Goal: Information Seeking & Learning: Learn about a topic

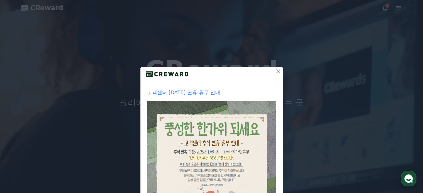
click at [280, 78] on div "고객센터 추석 연휴 휴무 안내 1주일간 보지 않기 닫기" at bounding box center [211, 132] width 423 height 265
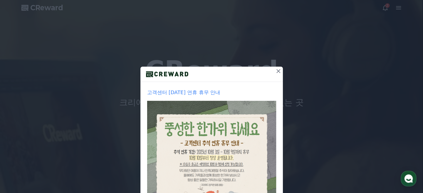
click at [276, 72] on icon at bounding box center [278, 71] width 4 height 4
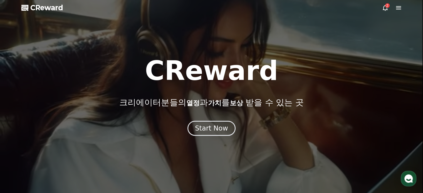
click at [386, 10] on icon at bounding box center [384, 7] width 7 height 7
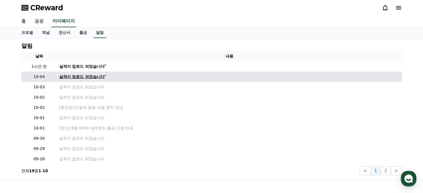
click at [93, 78] on div "실적이 업로드 되었습니다" at bounding box center [82, 77] width 46 height 6
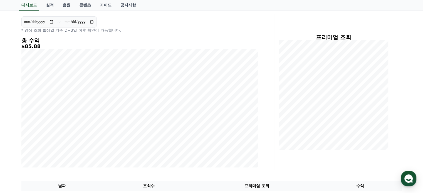
scroll to position [56, 0]
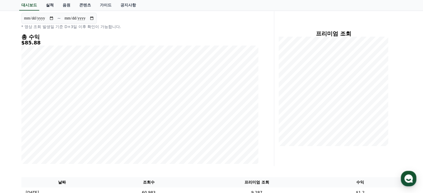
click at [48, 5] on link "실적" at bounding box center [49, 5] width 17 height 11
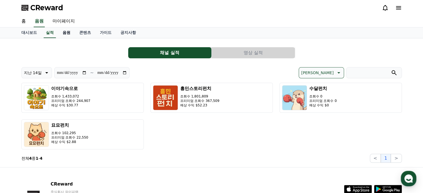
click at [69, 32] on link "음원" at bounding box center [66, 33] width 17 height 11
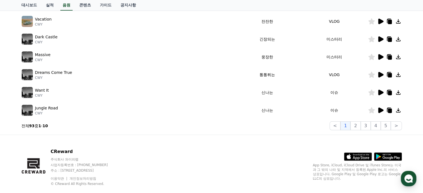
scroll to position [183, 0]
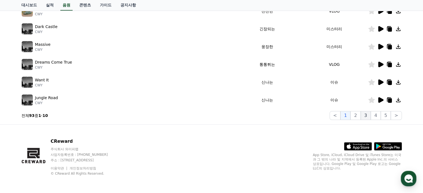
click at [368, 115] on button "3" at bounding box center [365, 115] width 10 height 9
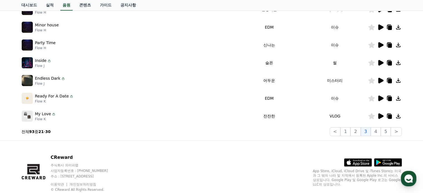
scroll to position [71, 0]
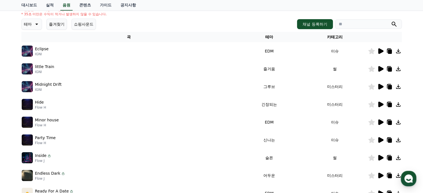
click at [380, 105] on icon at bounding box center [380, 105] width 5 height 6
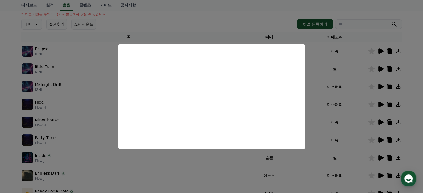
click at [89, 76] on button "close modal" at bounding box center [211, 96] width 423 height 193
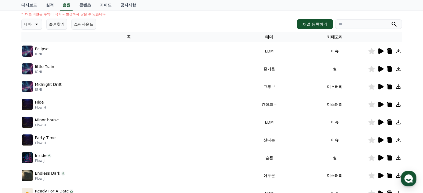
scroll to position [155, 0]
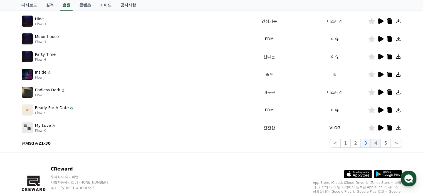
click at [378, 142] on button "4" at bounding box center [375, 143] width 10 height 9
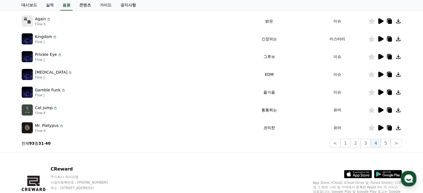
click at [377, 90] on icon at bounding box center [380, 92] width 7 height 7
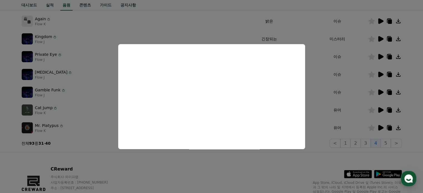
click at [257, 174] on button "close modal" at bounding box center [211, 96] width 423 height 193
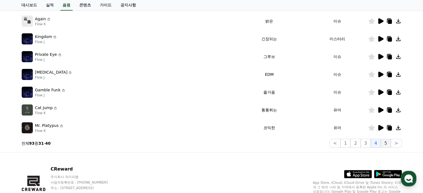
click at [388, 145] on button "5" at bounding box center [385, 143] width 10 height 9
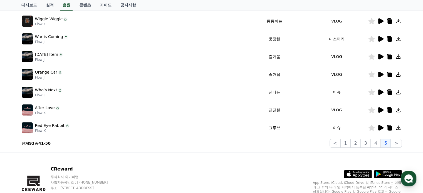
click at [379, 93] on icon at bounding box center [380, 92] width 5 height 6
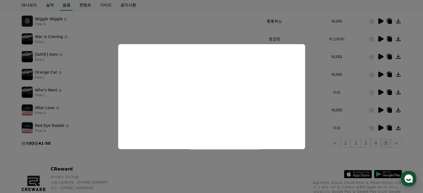
click at [54, 76] on button "close modal" at bounding box center [211, 96] width 423 height 193
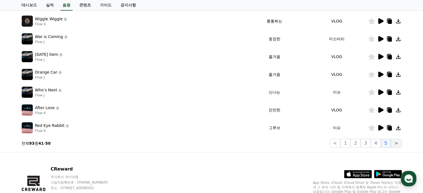
click at [396, 145] on button ">" at bounding box center [395, 143] width 11 height 9
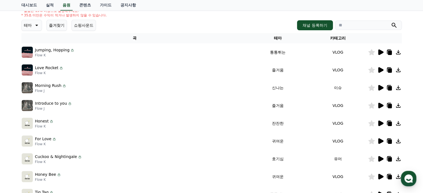
scroll to position [71, 0]
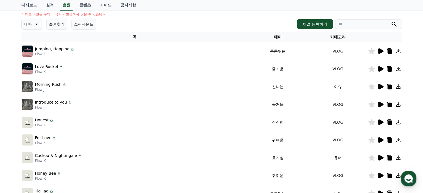
click at [380, 106] on icon at bounding box center [380, 105] width 5 height 6
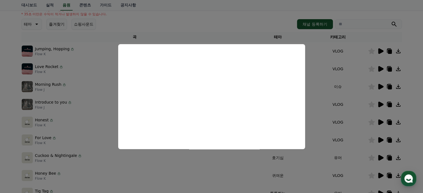
click at [4, 153] on button "close modal" at bounding box center [211, 96] width 423 height 193
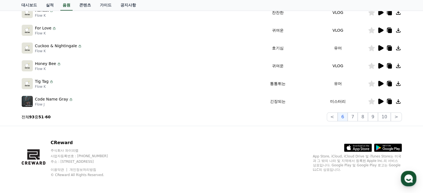
scroll to position [183, 0]
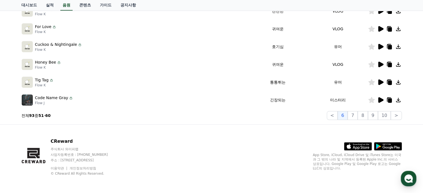
click at [381, 99] on icon at bounding box center [380, 100] width 5 height 6
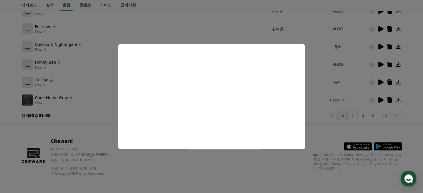
click at [358, 115] on button "close modal" at bounding box center [211, 96] width 423 height 193
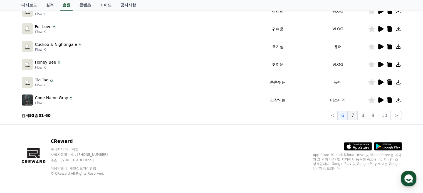
click at [357, 116] on button "7" at bounding box center [352, 115] width 10 height 9
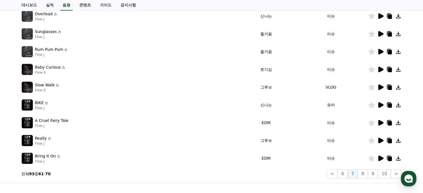
scroll to position [99, 0]
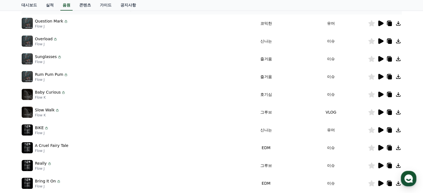
click at [381, 95] on icon at bounding box center [380, 95] width 5 height 6
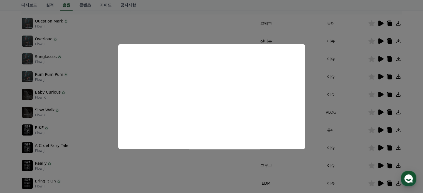
click at [86, 130] on button "close modal" at bounding box center [211, 96] width 423 height 193
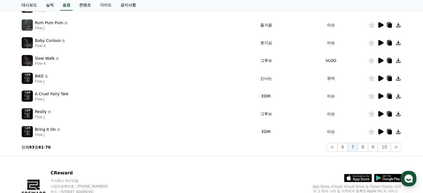
scroll to position [155, 0]
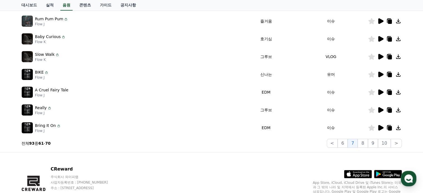
click at [378, 126] on icon at bounding box center [380, 128] width 5 height 6
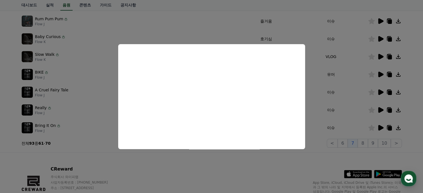
click at [364, 143] on button "close modal" at bounding box center [211, 96] width 423 height 193
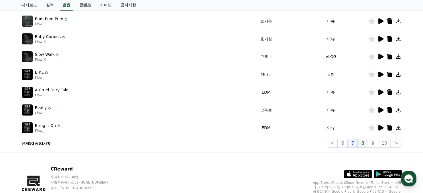
click at [365, 142] on button "8" at bounding box center [362, 143] width 10 height 9
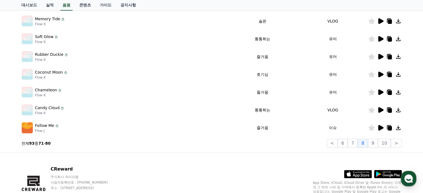
click at [381, 109] on icon at bounding box center [380, 110] width 5 height 6
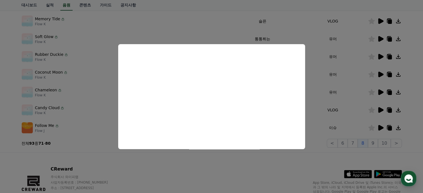
click at [65, 90] on button "close modal" at bounding box center [211, 96] width 423 height 193
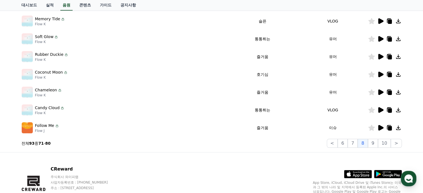
click at [377, 74] on icon at bounding box center [380, 74] width 7 height 7
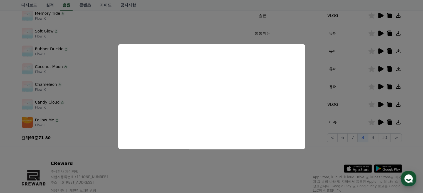
scroll to position [183, 0]
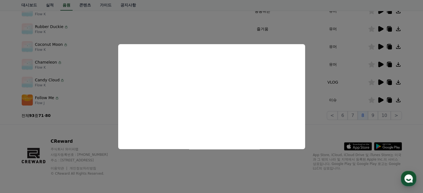
click at [375, 117] on button "close modal" at bounding box center [211, 96] width 423 height 193
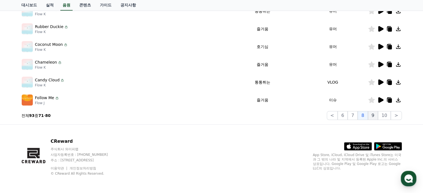
click at [372, 115] on button "9" at bounding box center [373, 115] width 10 height 9
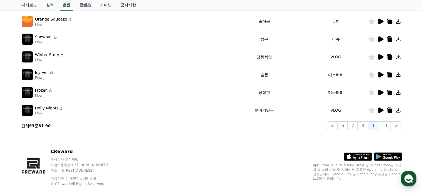
scroll to position [155, 0]
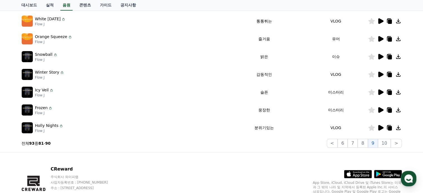
click at [381, 109] on icon at bounding box center [380, 110] width 5 height 6
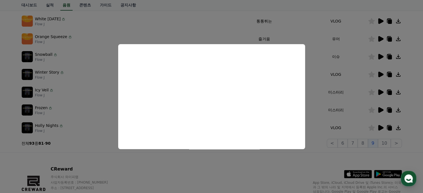
click at [376, 126] on button "close modal" at bounding box center [211, 96] width 423 height 193
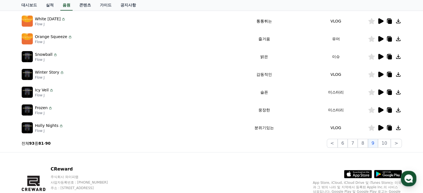
click at [380, 126] on icon at bounding box center [380, 128] width 5 height 6
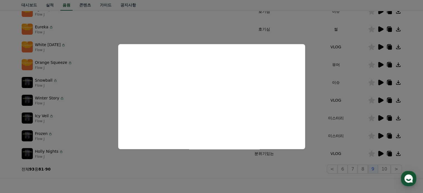
scroll to position [127, 0]
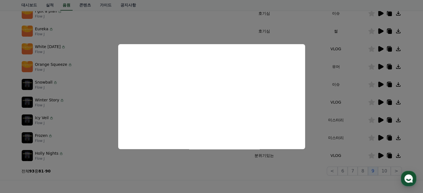
click at [383, 84] on button "close modal" at bounding box center [211, 96] width 423 height 193
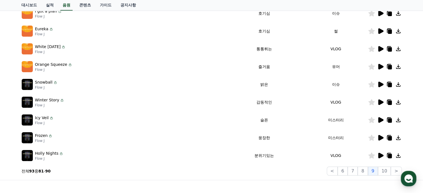
click at [383, 84] on icon at bounding box center [380, 85] width 5 height 6
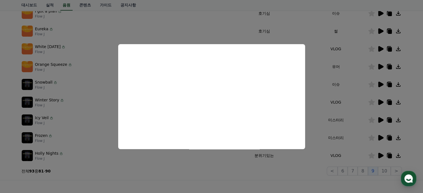
click at [303, 162] on button "close modal" at bounding box center [211, 96] width 423 height 193
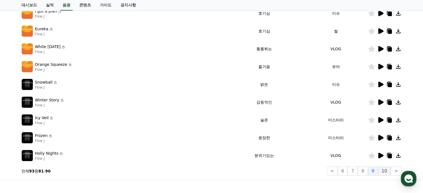
click at [386, 171] on button "10" at bounding box center [384, 171] width 13 height 9
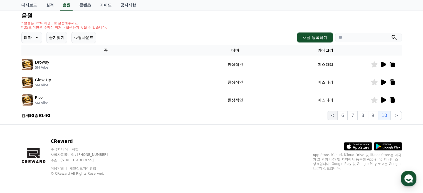
click at [337, 114] on button "<" at bounding box center [331, 115] width 11 height 9
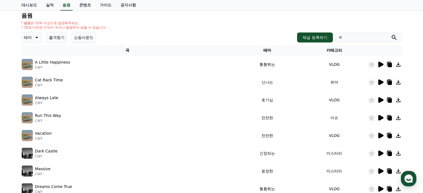
click at [382, 120] on icon at bounding box center [380, 117] width 7 height 7
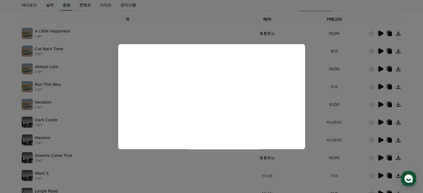
scroll to position [114, 0]
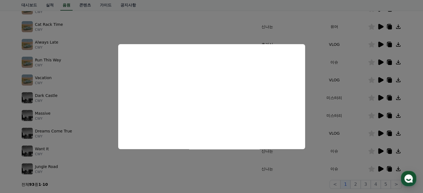
click at [62, 139] on button "close modal" at bounding box center [211, 96] width 423 height 193
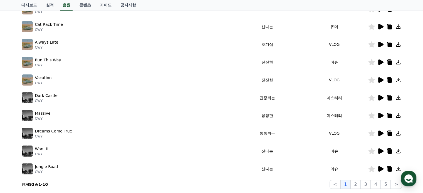
click at [380, 153] on icon at bounding box center [380, 151] width 7 height 7
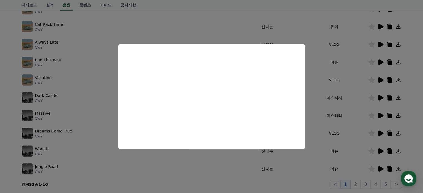
click at [369, 164] on button "close modal" at bounding box center [211, 96] width 423 height 193
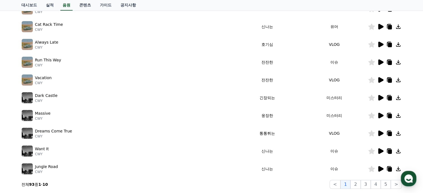
click at [379, 168] on icon at bounding box center [380, 169] width 5 height 6
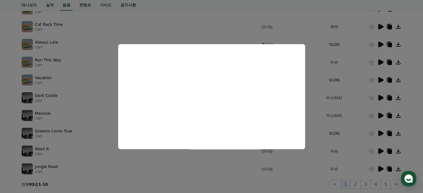
click at [353, 166] on button "close modal" at bounding box center [211, 96] width 423 height 193
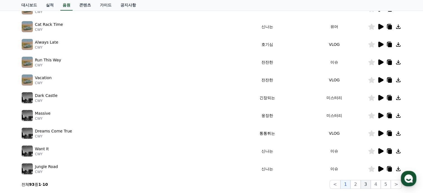
click at [362, 183] on button "3" at bounding box center [365, 184] width 10 height 9
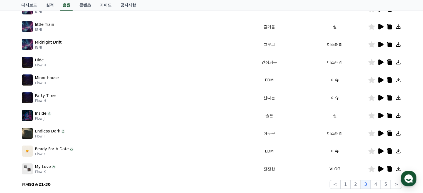
click at [381, 114] on icon at bounding box center [380, 116] width 5 height 6
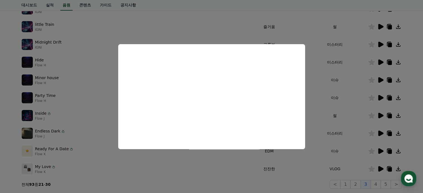
click at [0, 76] on button "close modal" at bounding box center [211, 96] width 423 height 193
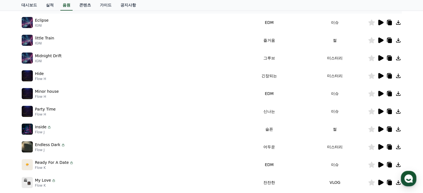
scroll to position [30, 0]
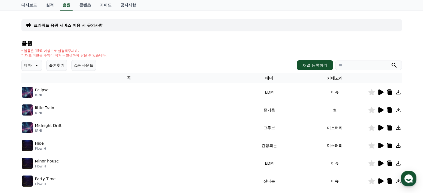
click at [380, 110] on icon at bounding box center [380, 110] width 5 height 6
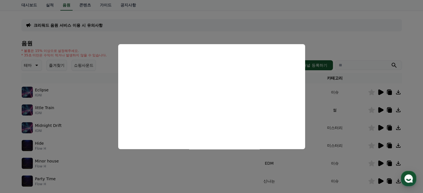
click at [1, 114] on button "close modal" at bounding box center [211, 96] width 423 height 193
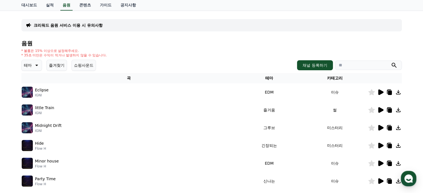
click at [380, 90] on icon at bounding box center [380, 92] width 5 height 6
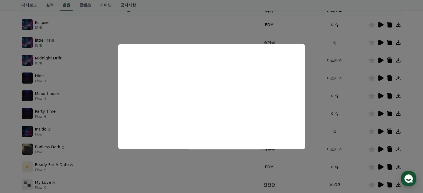
scroll to position [114, 0]
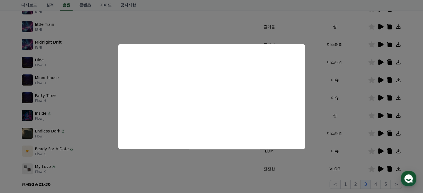
click at [375, 167] on button "close modal" at bounding box center [211, 96] width 423 height 193
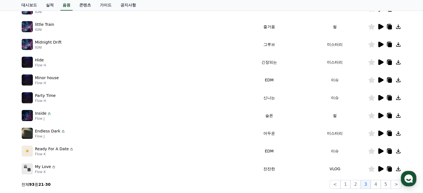
click at [378, 167] on icon at bounding box center [380, 169] width 5 height 6
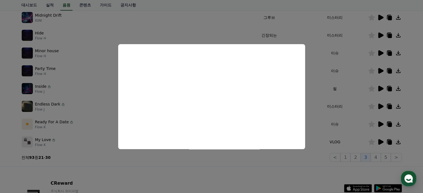
scroll to position [141, 0]
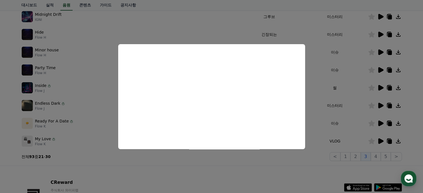
click at [378, 156] on button "close modal" at bounding box center [211, 96] width 423 height 193
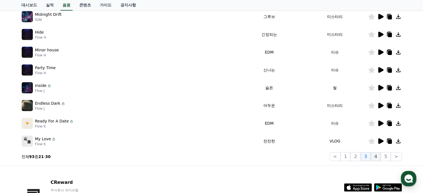
click at [378, 155] on button "4" at bounding box center [375, 156] width 10 height 9
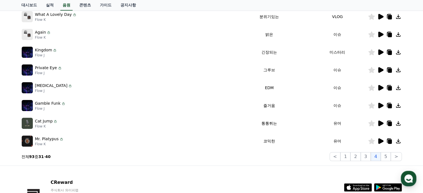
click at [382, 121] on icon at bounding box center [380, 123] width 7 height 7
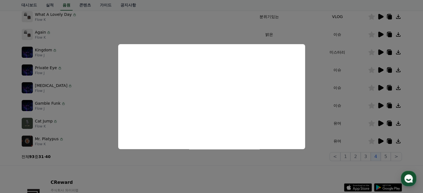
click at [144, 172] on button "close modal" at bounding box center [211, 96] width 423 height 193
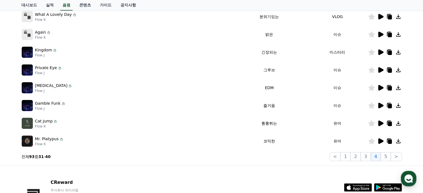
click at [382, 51] on icon at bounding box center [380, 52] width 5 height 6
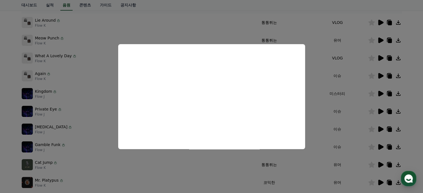
scroll to position [114, 0]
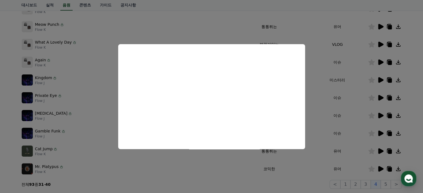
click at [385, 185] on button "close modal" at bounding box center [211, 96] width 423 height 193
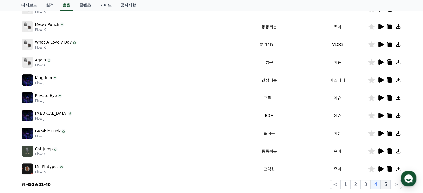
click at [385, 183] on button "5" at bounding box center [385, 184] width 10 height 9
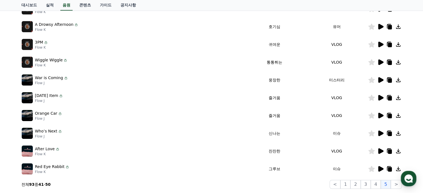
click at [378, 79] on icon at bounding box center [380, 80] width 5 height 6
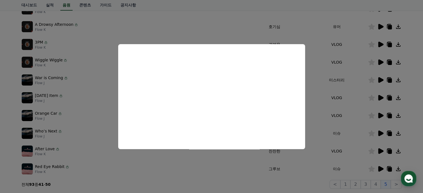
click at [379, 162] on button "close modal" at bounding box center [211, 96] width 423 height 193
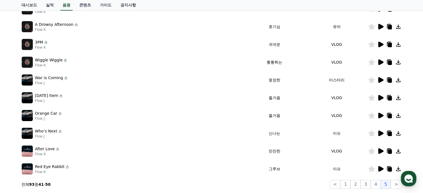
click at [380, 166] on icon at bounding box center [380, 169] width 5 height 6
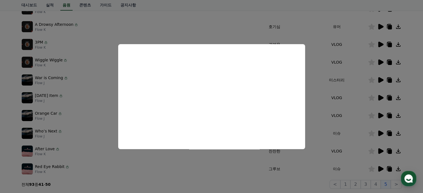
click at [383, 132] on button "close modal" at bounding box center [211, 96] width 423 height 193
click at [382, 132] on icon at bounding box center [380, 134] width 5 height 6
click at [393, 185] on button "close modal" at bounding box center [211, 96] width 423 height 193
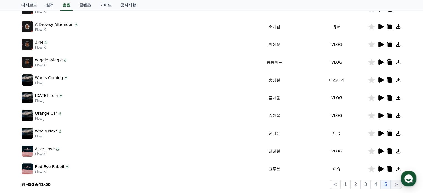
click at [395, 184] on button ">" at bounding box center [395, 184] width 11 height 9
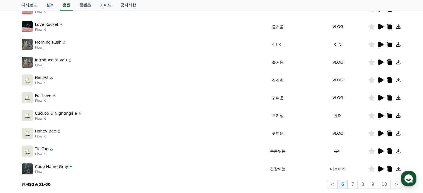
click at [381, 151] on icon at bounding box center [380, 151] width 5 height 6
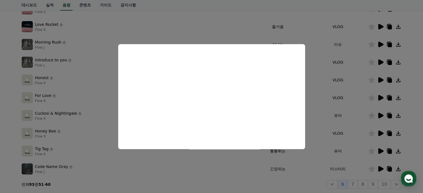
click at [380, 131] on button "close modal" at bounding box center [211, 96] width 423 height 193
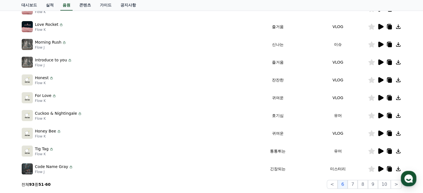
click at [380, 133] on icon at bounding box center [380, 134] width 5 height 6
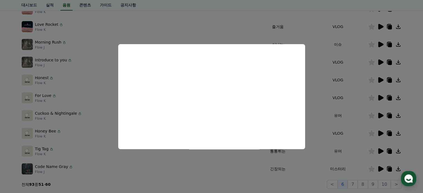
click at [243, 169] on button "close modal" at bounding box center [211, 96] width 423 height 193
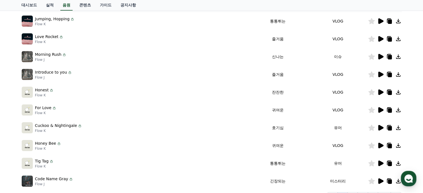
scroll to position [86, 0]
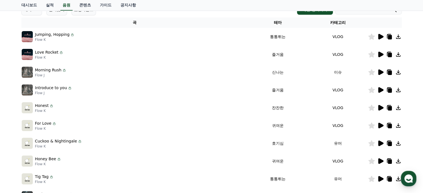
click at [385, 76] on td at bounding box center [385, 72] width 34 height 18
click at [380, 73] on icon at bounding box center [380, 72] width 5 height 6
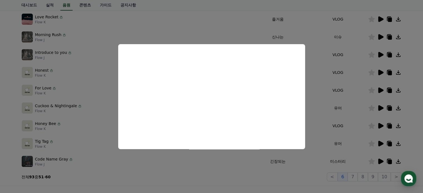
scroll to position [169, 0]
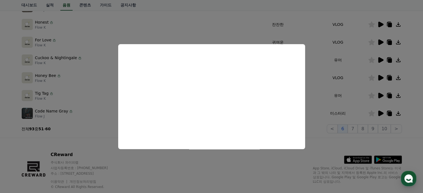
click at [357, 127] on button "close modal" at bounding box center [211, 96] width 423 height 193
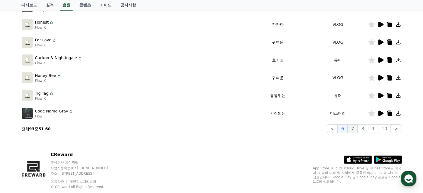
click at [356, 128] on button "7" at bounding box center [352, 128] width 10 height 9
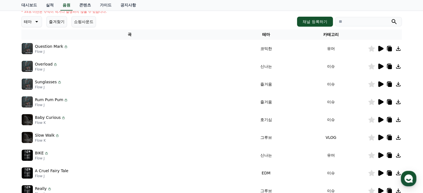
scroll to position [58, 0]
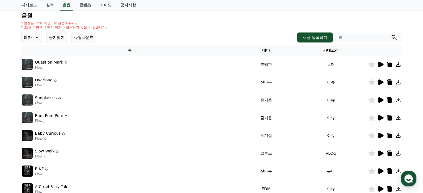
click at [131, 143] on td "Baby Curious Flow K" at bounding box center [129, 136] width 217 height 18
click at [391, 153] on icon at bounding box center [389, 154] width 4 height 4
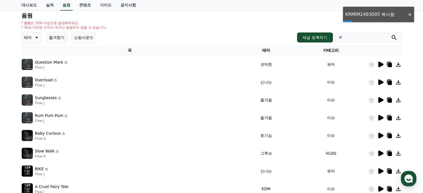
click at [151, 123] on td "Rum Pum Pum Flow J" at bounding box center [129, 118] width 217 height 18
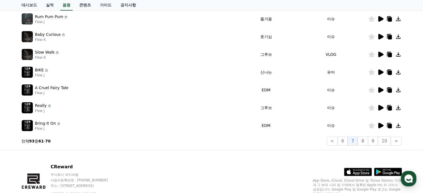
scroll to position [155, 0]
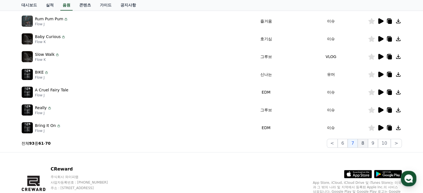
click at [365, 145] on button "8" at bounding box center [362, 143] width 10 height 9
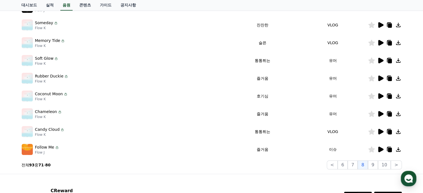
scroll to position [183, 0]
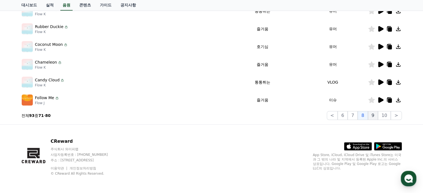
click at [376, 115] on button "9" at bounding box center [373, 115] width 10 height 9
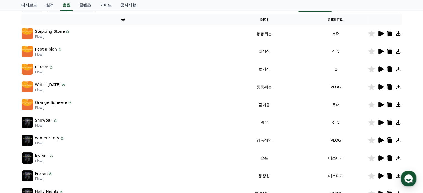
scroll to position [71, 0]
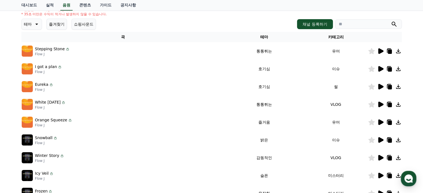
click at [381, 102] on icon at bounding box center [380, 104] width 7 height 7
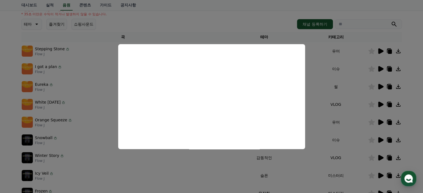
click at [1, 124] on button "close modal" at bounding box center [211, 96] width 423 height 193
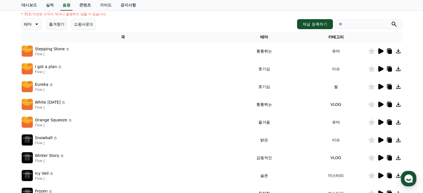
click at [54, 103] on p "White Today" at bounding box center [48, 102] width 26 height 6
click at [380, 87] on icon at bounding box center [380, 87] width 5 height 6
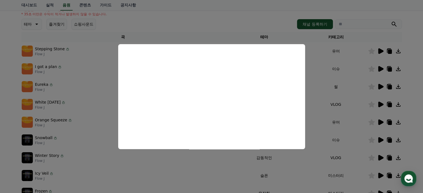
click at [0, 120] on button "close modal" at bounding box center [211, 96] width 423 height 193
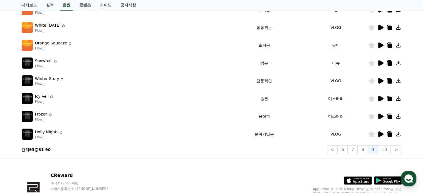
scroll to position [155, 0]
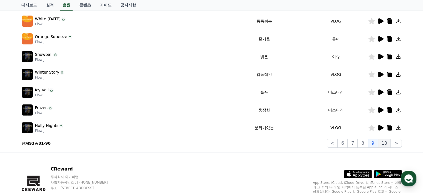
click at [383, 142] on button "10" at bounding box center [384, 143] width 13 height 9
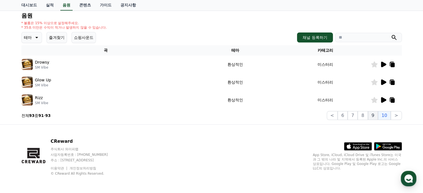
click at [376, 117] on button "9" at bounding box center [373, 115] width 10 height 9
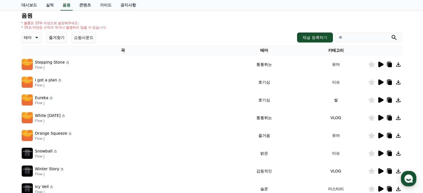
click at [380, 82] on icon at bounding box center [380, 82] width 5 height 6
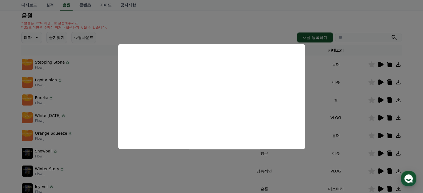
click at [11, 103] on button "close modal" at bounding box center [211, 96] width 423 height 193
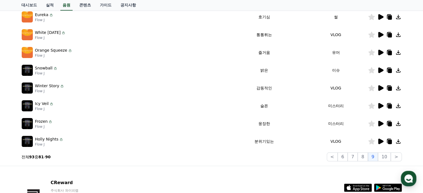
scroll to position [141, 0]
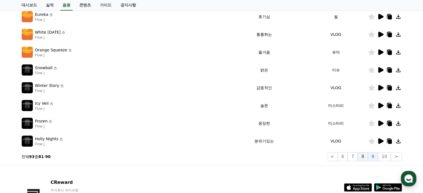
click at [365, 158] on button "8" at bounding box center [362, 156] width 10 height 9
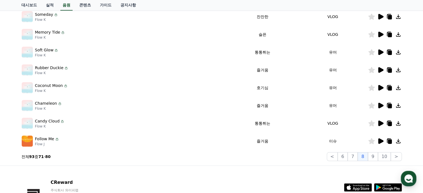
click at [380, 102] on icon at bounding box center [380, 105] width 7 height 7
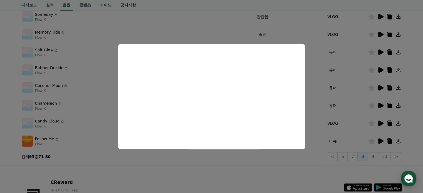
click at [1, 118] on button "close modal" at bounding box center [211, 96] width 423 height 193
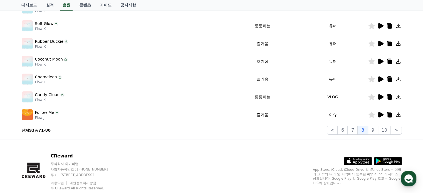
scroll to position [169, 0]
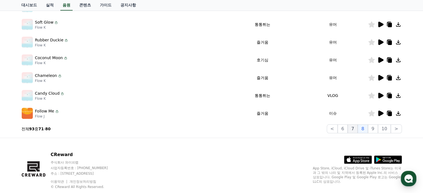
click at [356, 128] on button "7" at bounding box center [352, 128] width 10 height 9
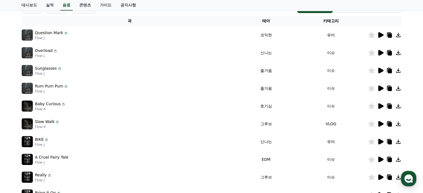
scroll to position [86, 0]
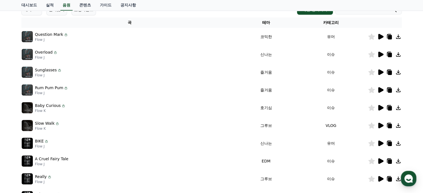
click at [71, 104] on div "Baby Curious Flow K" at bounding box center [130, 107] width 216 height 11
click at [381, 108] on icon at bounding box center [380, 108] width 5 height 6
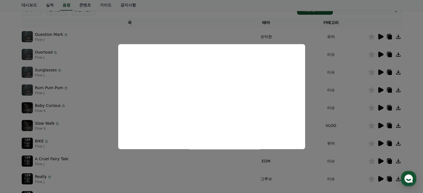
click at [242, 19] on button "close modal" at bounding box center [211, 96] width 423 height 193
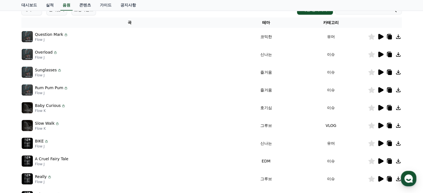
click at [378, 53] on icon at bounding box center [380, 55] width 5 height 6
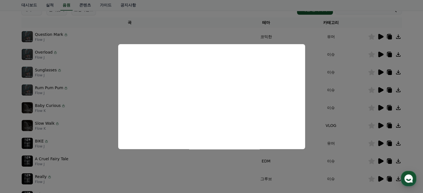
click at [378, 72] on button "close modal" at bounding box center [211, 96] width 423 height 193
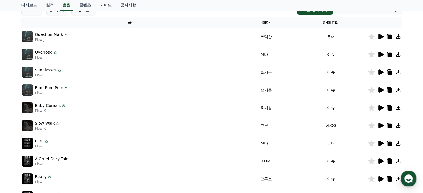
click at [379, 71] on icon at bounding box center [380, 72] width 5 height 6
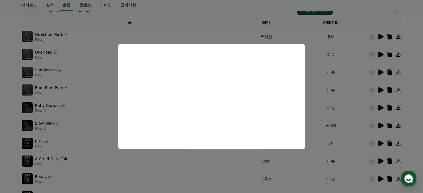
click at [380, 159] on button "close modal" at bounding box center [211, 96] width 423 height 193
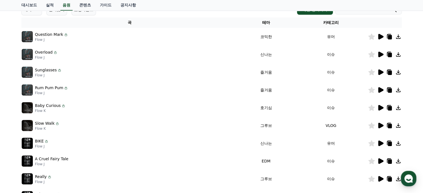
click at [380, 127] on icon at bounding box center [380, 126] width 5 height 6
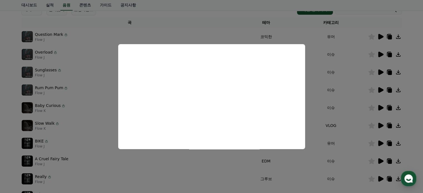
click at [378, 142] on button "close modal" at bounding box center [211, 96] width 423 height 193
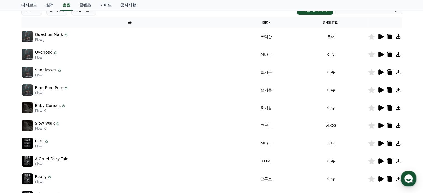
click at [378, 142] on icon at bounding box center [380, 144] width 5 height 6
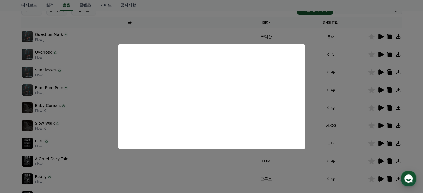
click at [380, 163] on button "close modal" at bounding box center [211, 96] width 423 height 193
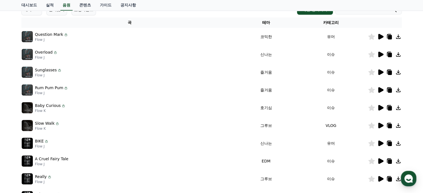
click at [380, 160] on icon at bounding box center [380, 161] width 5 height 6
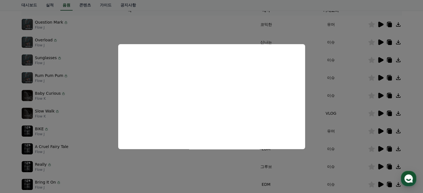
scroll to position [114, 0]
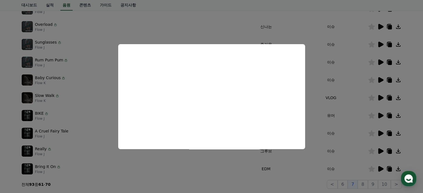
click at [386, 166] on button "close modal" at bounding box center [211, 96] width 423 height 193
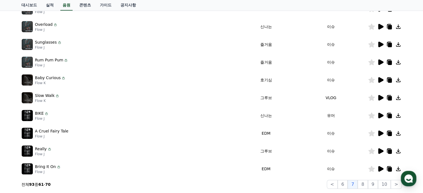
click at [381, 168] on icon at bounding box center [380, 169] width 5 height 6
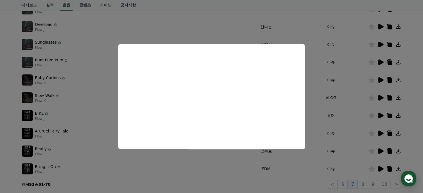
click at [347, 186] on button "close modal" at bounding box center [211, 96] width 423 height 193
click at [347, 185] on button "6" at bounding box center [342, 184] width 10 height 9
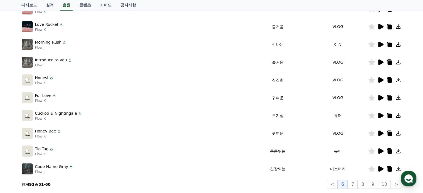
click at [380, 41] on icon at bounding box center [380, 44] width 7 height 7
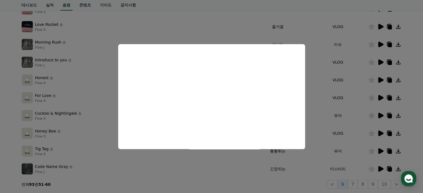
click at [339, 184] on button "close modal" at bounding box center [211, 96] width 423 height 193
click at [337, 184] on button "<" at bounding box center [331, 184] width 11 height 9
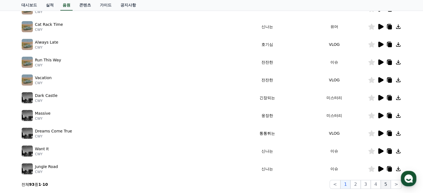
click at [385, 184] on button "5" at bounding box center [385, 184] width 10 height 9
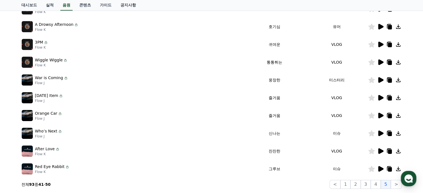
click at [381, 169] on icon at bounding box center [380, 169] width 5 height 6
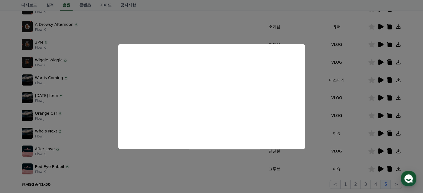
click at [380, 131] on button "close modal" at bounding box center [211, 96] width 423 height 193
click at [380, 131] on icon at bounding box center [380, 134] width 5 height 6
click at [373, 184] on button "close modal" at bounding box center [211, 96] width 423 height 193
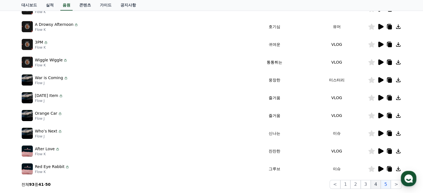
click at [373, 184] on button "4" at bounding box center [375, 184] width 10 height 9
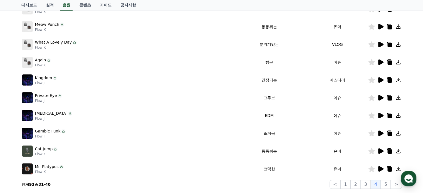
click at [380, 131] on icon at bounding box center [380, 134] width 5 height 6
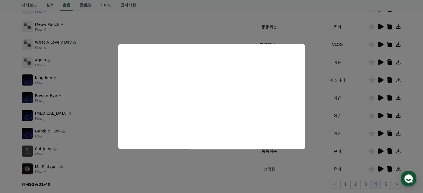
click at [382, 114] on button "close modal" at bounding box center [211, 96] width 423 height 193
click at [382, 114] on icon at bounding box center [380, 116] width 5 height 6
click at [381, 96] on button "close modal" at bounding box center [211, 96] width 423 height 193
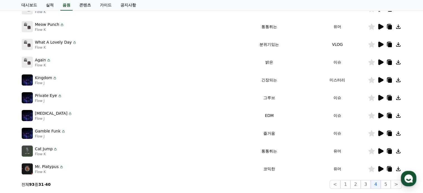
click at [381, 96] on icon at bounding box center [380, 98] width 5 height 6
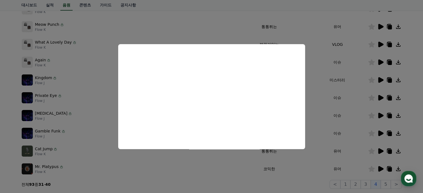
click at [380, 63] on button "close modal" at bounding box center [211, 96] width 423 height 193
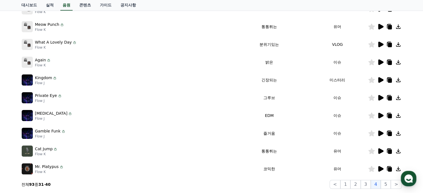
click at [380, 63] on icon at bounding box center [380, 62] width 5 height 6
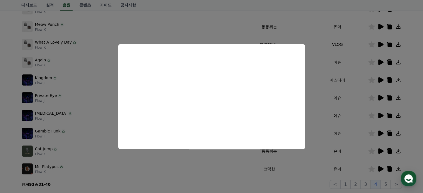
click at [366, 188] on button "close modal" at bounding box center [211, 96] width 423 height 193
click at [366, 186] on button "3" at bounding box center [365, 184] width 10 height 9
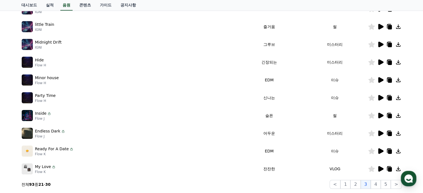
click at [380, 149] on icon at bounding box center [380, 151] width 5 height 6
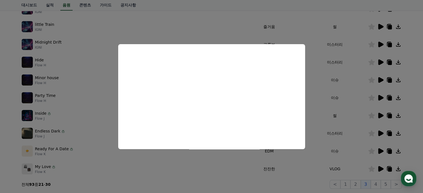
click at [381, 98] on button "close modal" at bounding box center [211, 96] width 423 height 193
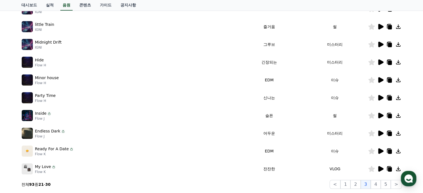
click at [381, 99] on icon at bounding box center [380, 98] width 5 height 6
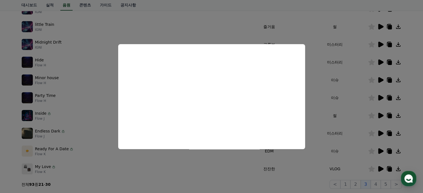
click at [354, 81] on button "close modal" at bounding box center [211, 96] width 423 height 193
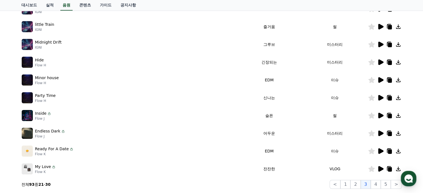
click at [378, 77] on icon at bounding box center [380, 80] width 7 height 7
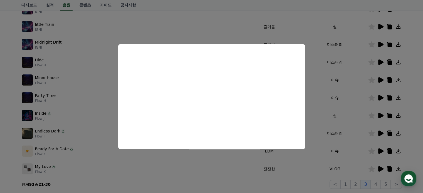
click at [382, 64] on button "close modal" at bounding box center [211, 96] width 423 height 193
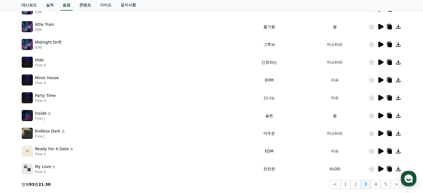
click at [380, 61] on icon at bounding box center [380, 62] width 5 height 6
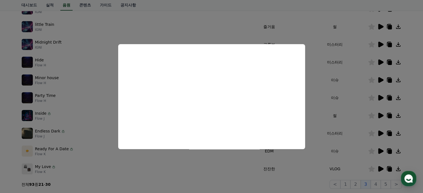
click at [383, 134] on button "close modal" at bounding box center [211, 96] width 423 height 193
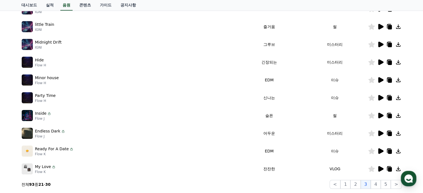
click at [382, 134] on icon at bounding box center [380, 133] width 7 height 7
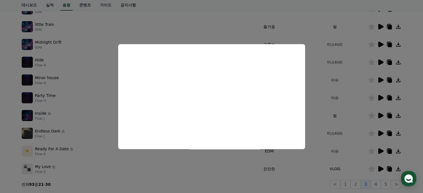
click at [380, 44] on button "close modal" at bounding box center [211, 96] width 423 height 193
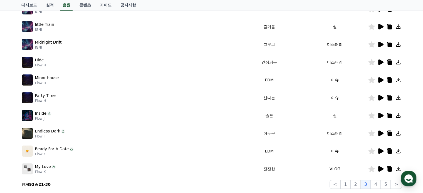
click at [381, 44] on icon at bounding box center [380, 45] width 5 height 6
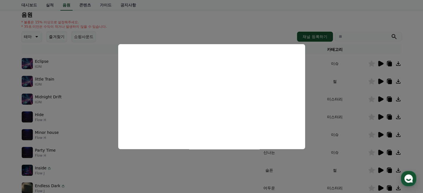
scroll to position [58, 0]
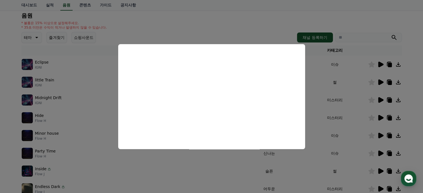
click at [380, 83] on button "close modal" at bounding box center [211, 96] width 423 height 193
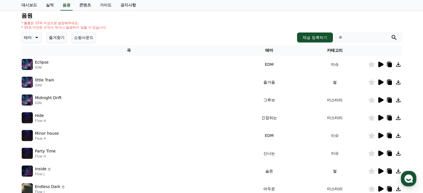
click at [379, 82] on icon at bounding box center [380, 82] width 5 height 6
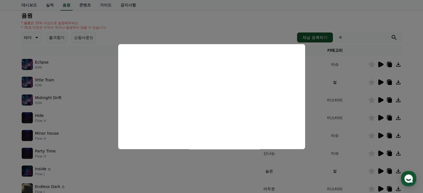
click at [379, 67] on button "close modal" at bounding box center [211, 96] width 423 height 193
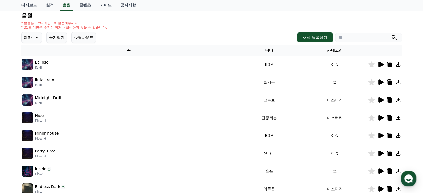
click at [379, 67] on icon at bounding box center [380, 64] width 7 height 7
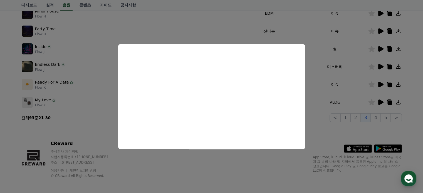
scroll to position [183, 0]
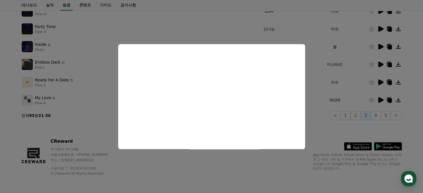
click at [361, 117] on button "close modal" at bounding box center [211, 96] width 423 height 193
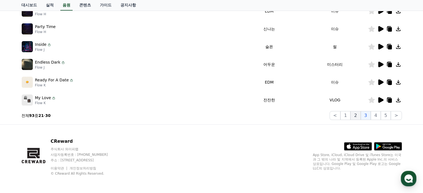
click at [360, 117] on button "2" at bounding box center [355, 115] width 10 height 9
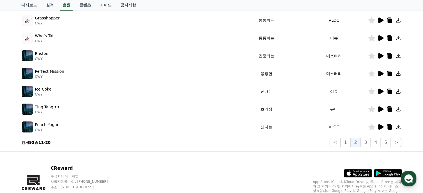
scroll to position [155, 0]
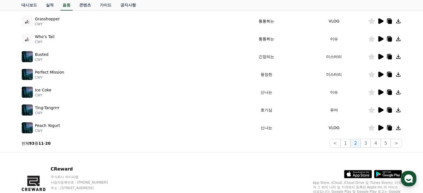
click at [382, 92] on icon at bounding box center [380, 92] width 5 height 6
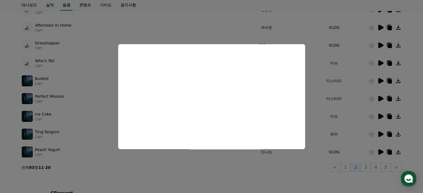
scroll to position [127, 0]
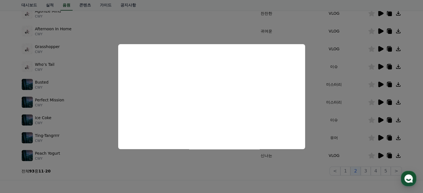
click at [381, 67] on button "close modal" at bounding box center [211, 96] width 423 height 193
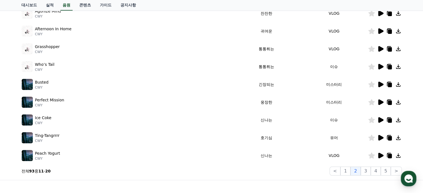
click at [381, 67] on icon at bounding box center [380, 67] width 5 height 6
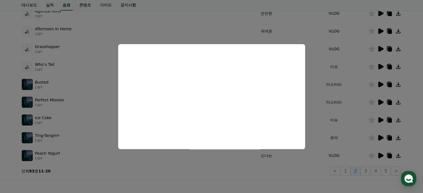
click at [380, 85] on button "close modal" at bounding box center [211, 96] width 423 height 193
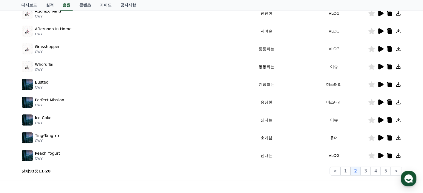
click at [380, 85] on icon at bounding box center [380, 85] width 5 height 6
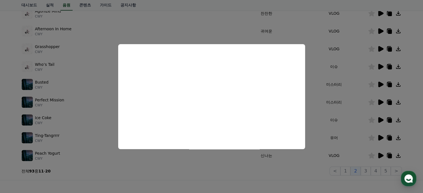
click at [379, 102] on button "close modal" at bounding box center [211, 96] width 423 height 193
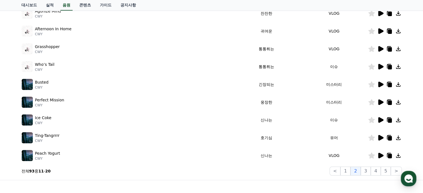
click at [381, 46] on icon at bounding box center [380, 49] width 7 height 7
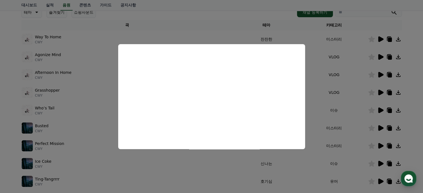
scroll to position [71, 0]
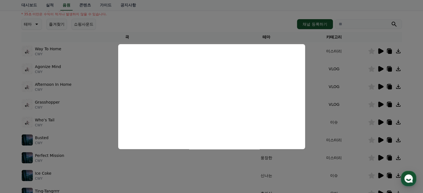
click at [380, 85] on button "close modal" at bounding box center [211, 96] width 423 height 193
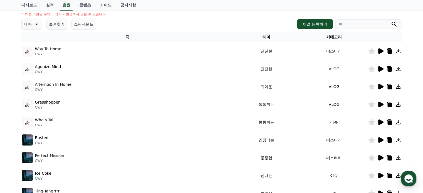
click at [380, 85] on icon at bounding box center [380, 87] width 5 height 6
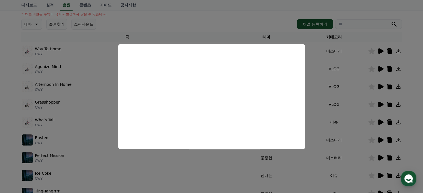
click at [380, 69] on button "close modal" at bounding box center [211, 96] width 423 height 193
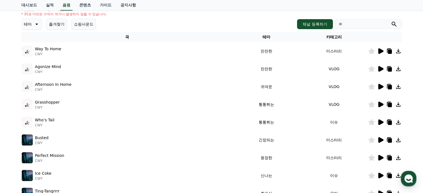
click at [379, 68] on icon at bounding box center [380, 69] width 5 height 6
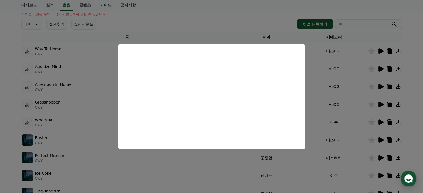
click at [232, 164] on button "close modal" at bounding box center [211, 96] width 423 height 193
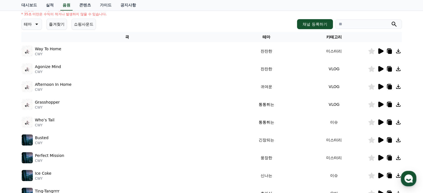
click at [380, 49] on icon at bounding box center [380, 51] width 5 height 6
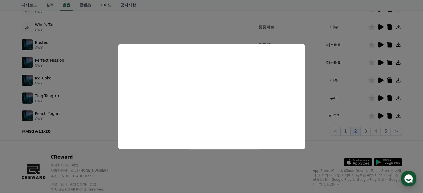
scroll to position [183, 0]
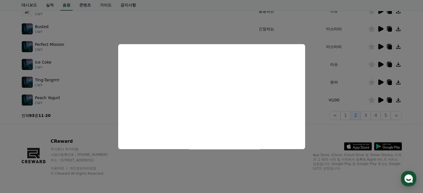
click at [349, 115] on button "close modal" at bounding box center [211, 96] width 423 height 193
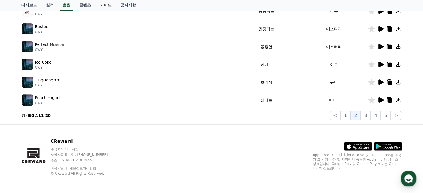
click at [349, 115] on button "1" at bounding box center [345, 115] width 10 height 9
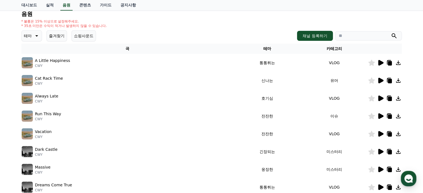
scroll to position [44, 0]
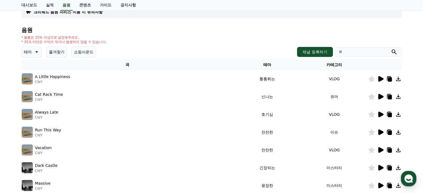
click at [380, 79] on icon at bounding box center [380, 79] width 5 height 6
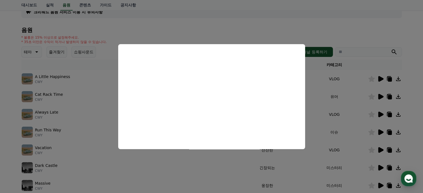
click at [381, 96] on button "close modal" at bounding box center [211, 96] width 423 height 193
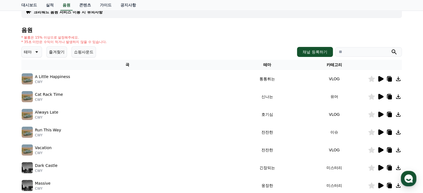
click at [381, 96] on icon at bounding box center [380, 97] width 5 height 6
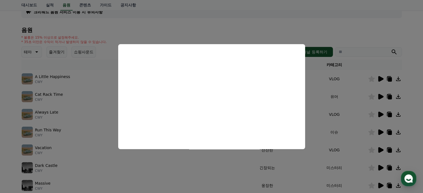
click at [381, 114] on button "close modal" at bounding box center [211, 96] width 423 height 193
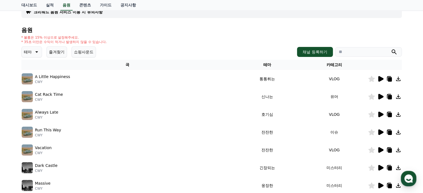
click at [379, 114] on icon at bounding box center [380, 115] width 5 height 6
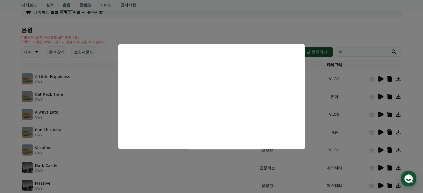
click at [380, 133] on button "close modal" at bounding box center [211, 96] width 423 height 193
click at [381, 132] on icon at bounding box center [380, 132] width 5 height 6
click at [381, 149] on button "close modal" at bounding box center [211, 96] width 423 height 193
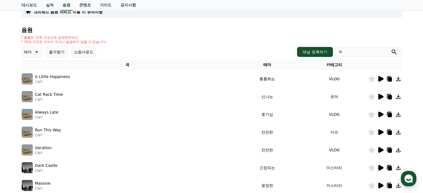
click at [381, 149] on icon at bounding box center [380, 150] width 5 height 6
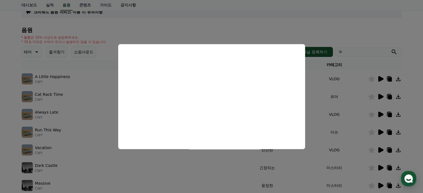
click at [380, 167] on button "close modal" at bounding box center [211, 96] width 423 height 193
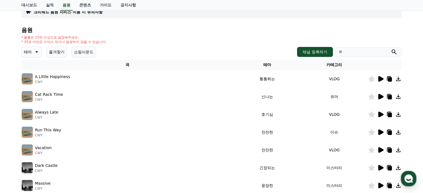
click at [381, 168] on icon at bounding box center [380, 168] width 5 height 6
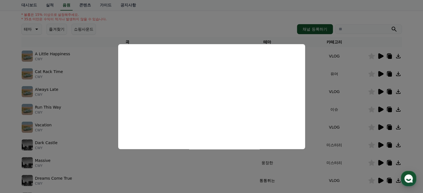
scroll to position [99, 0]
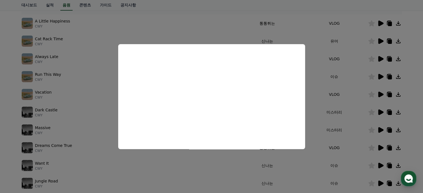
click at [380, 165] on button "close modal" at bounding box center [211, 96] width 423 height 193
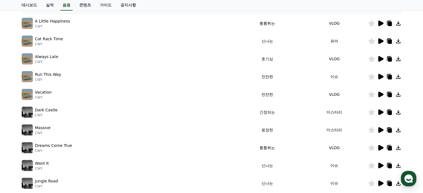
click at [379, 146] on icon at bounding box center [380, 148] width 5 height 6
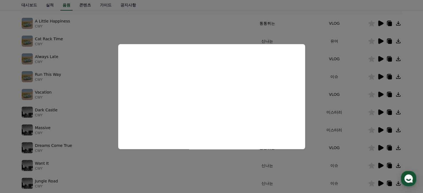
click at [383, 164] on button "close modal" at bounding box center [211, 96] width 423 height 193
click at [383, 164] on div at bounding box center [384, 165] width 33 height 7
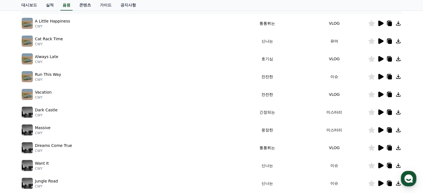
click at [381, 164] on icon at bounding box center [380, 166] width 5 height 6
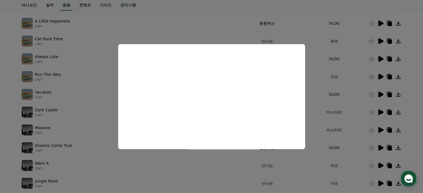
click at [381, 164] on button "close modal" at bounding box center [211, 96] width 423 height 193
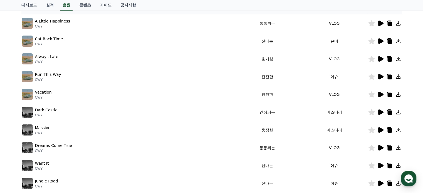
click at [381, 164] on icon at bounding box center [380, 166] width 5 height 6
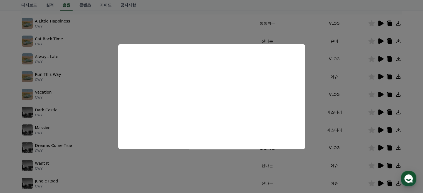
click at [382, 181] on button "close modal" at bounding box center [211, 96] width 423 height 193
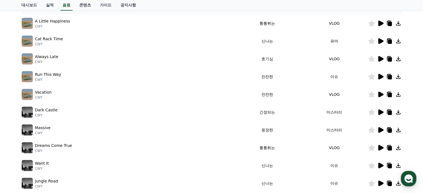
click at [381, 182] on icon at bounding box center [380, 184] width 5 height 6
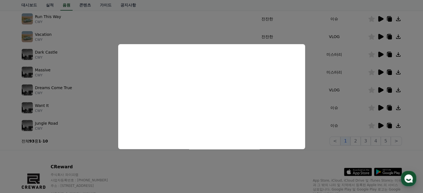
scroll to position [155, 0]
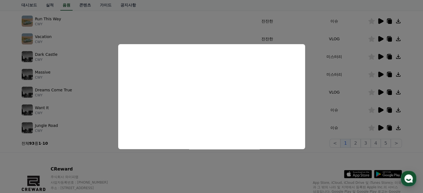
click at [360, 142] on button "close modal" at bounding box center [211, 96] width 423 height 193
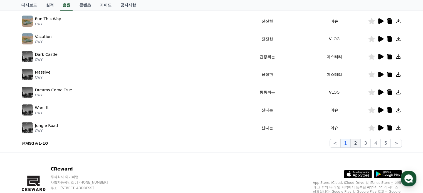
click at [360, 142] on button "2" at bounding box center [355, 143] width 10 height 9
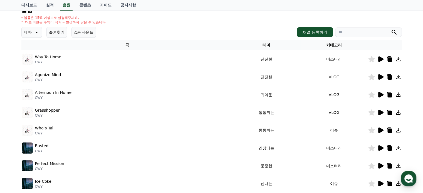
scroll to position [71, 0]
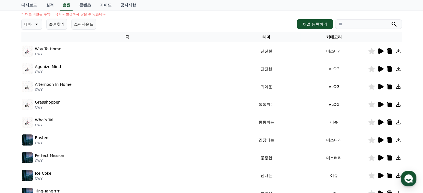
click at [380, 138] on icon at bounding box center [380, 140] width 5 height 6
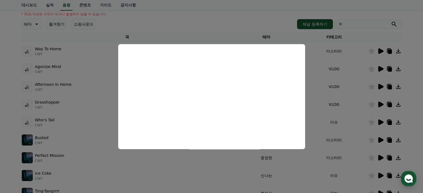
click at [379, 158] on button "close modal" at bounding box center [211, 96] width 423 height 193
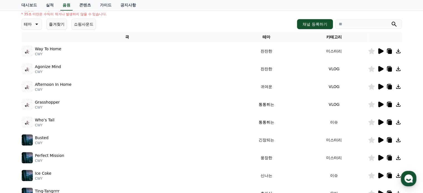
click at [379, 158] on icon at bounding box center [380, 158] width 5 height 6
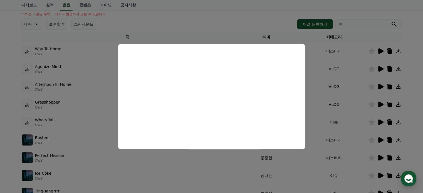
click at [300, 174] on button "close modal" at bounding box center [211, 96] width 423 height 193
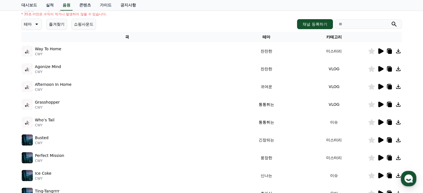
click at [37, 22] on icon at bounding box center [36, 24] width 7 height 7
click at [34, 58] on button "잔잔한" at bounding box center [30, 61] width 16 height 12
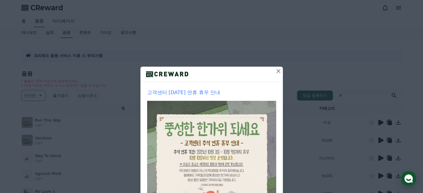
click at [278, 75] on button at bounding box center [278, 71] width 9 height 9
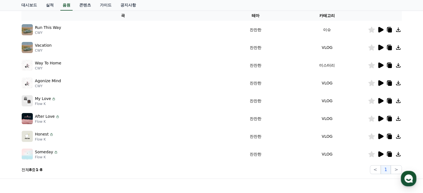
scroll to position [91, 0]
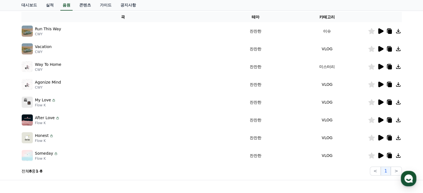
click at [380, 154] on icon at bounding box center [380, 156] width 5 height 6
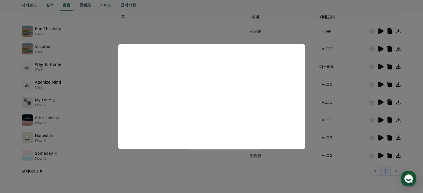
click at [381, 136] on button "close modal" at bounding box center [211, 96] width 423 height 193
click at [381, 135] on icon at bounding box center [380, 137] width 7 height 7
click at [378, 138] on button "close modal" at bounding box center [211, 96] width 423 height 193
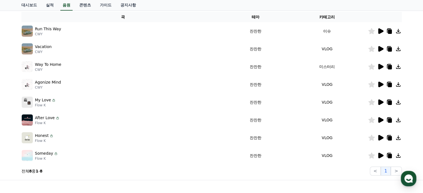
click at [380, 135] on icon at bounding box center [380, 137] width 7 height 7
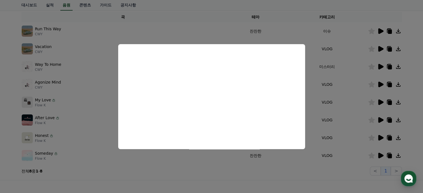
click at [106, 74] on button "close modal" at bounding box center [211, 96] width 423 height 193
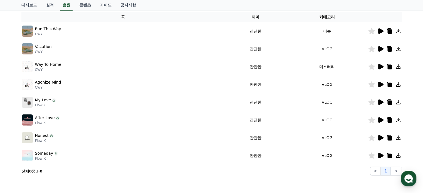
click at [381, 120] on icon at bounding box center [380, 120] width 5 height 6
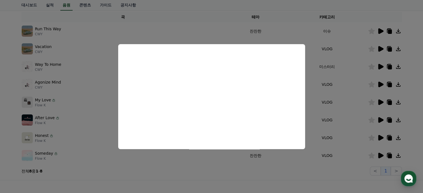
click at [73, 99] on button "close modal" at bounding box center [211, 96] width 423 height 193
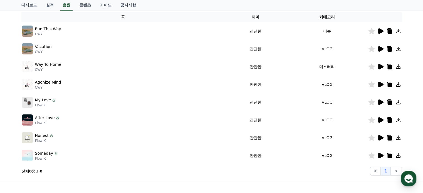
click at [73, 99] on div "My Love Flow K" at bounding box center [123, 102] width 203 height 11
click at [381, 101] on icon at bounding box center [380, 102] width 5 height 6
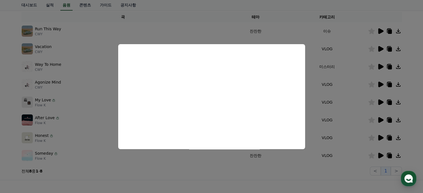
click at [278, 170] on button "close modal" at bounding box center [211, 96] width 423 height 193
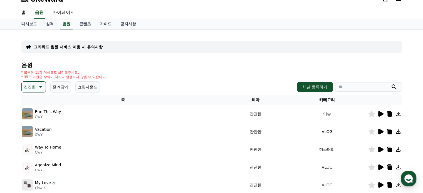
scroll to position [8, 0]
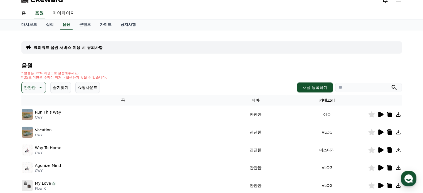
click at [40, 86] on icon at bounding box center [40, 87] width 7 height 7
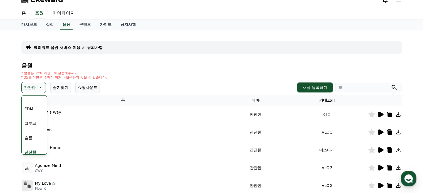
click at [35, 124] on button "그루브" at bounding box center [30, 123] width 16 height 12
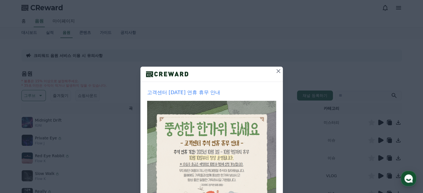
click at [276, 71] on icon at bounding box center [278, 71] width 7 height 7
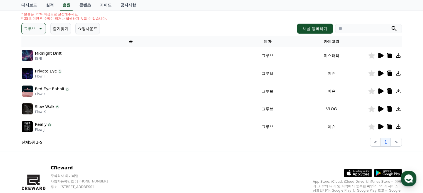
scroll to position [66, 0]
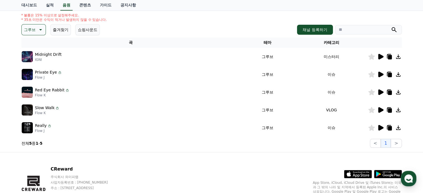
click at [380, 74] on icon at bounding box center [380, 75] width 5 height 6
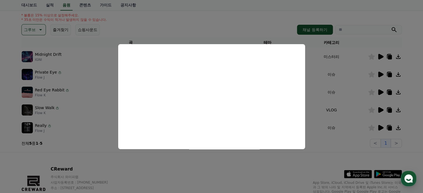
click at [378, 93] on button "close modal" at bounding box center [211, 96] width 423 height 193
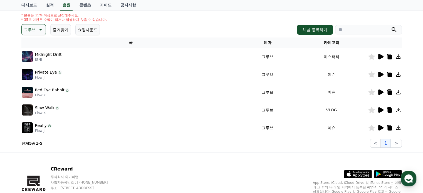
click at [378, 93] on icon at bounding box center [380, 92] width 5 height 6
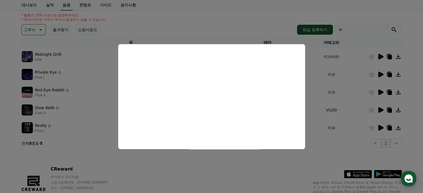
click at [379, 127] on button "close modal" at bounding box center [211, 96] width 423 height 193
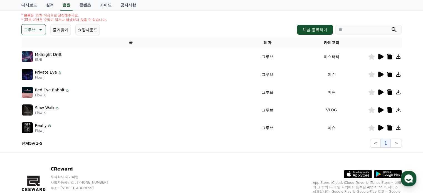
click at [379, 127] on icon at bounding box center [380, 128] width 5 height 6
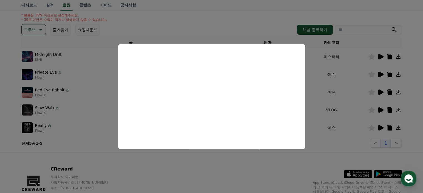
drag, startPoint x: 58, startPoint y: 40, endPoint x: 43, endPoint y: 41, distance: 15.1
click at [59, 41] on button "close modal" at bounding box center [211, 96] width 423 height 193
click at [35, 32] on button "그루브" at bounding box center [33, 29] width 24 height 11
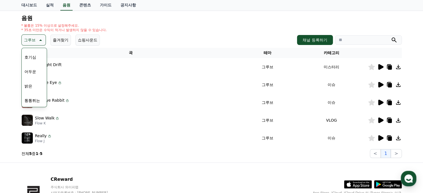
scroll to position [28, 0]
click at [37, 68] on button "어두운" at bounding box center [30, 70] width 16 height 12
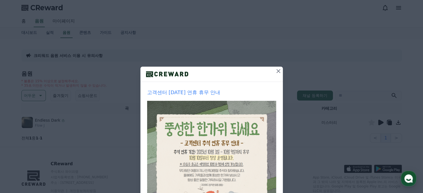
click at [276, 73] on icon at bounding box center [278, 71] width 7 height 7
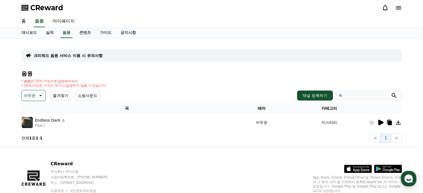
click at [380, 123] on icon at bounding box center [380, 123] width 5 height 6
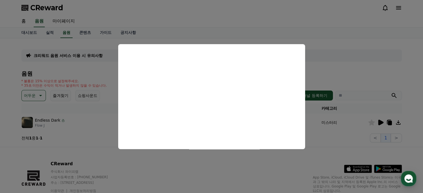
click at [28, 96] on button "close modal" at bounding box center [211, 96] width 423 height 193
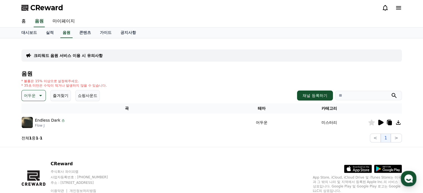
click at [36, 99] on button "어두운" at bounding box center [33, 95] width 24 height 11
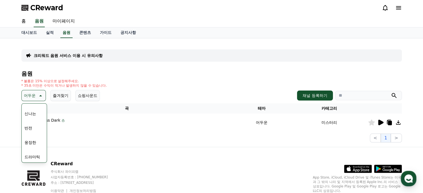
click at [34, 129] on button "반전" at bounding box center [28, 128] width 12 height 12
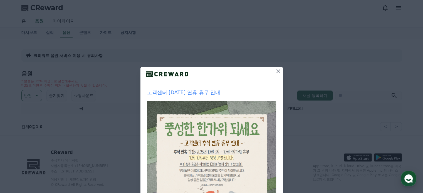
click at [279, 73] on button at bounding box center [278, 71] width 9 height 9
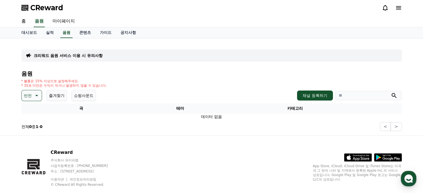
click at [31, 97] on button "반전" at bounding box center [31, 95] width 21 height 11
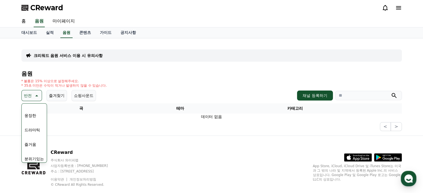
scroll to position [111, 0]
click at [36, 128] on button "드라마틱" at bounding box center [32, 129] width 20 height 12
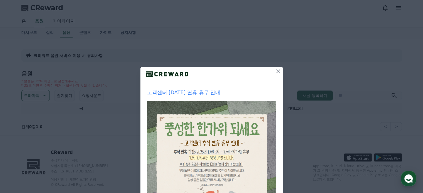
click at [278, 74] on icon at bounding box center [278, 71] width 7 height 7
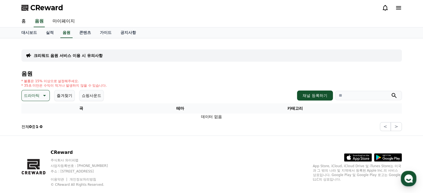
click at [37, 97] on p "드라마틱" at bounding box center [32, 96] width 16 height 8
click at [36, 155] on div "전체 환상적인 호기심 어두운 밝은 통통튀는 신나는 반전 웅장한 드라마틱 즐거움 분위기있는 EDM 그루브 슬픈 잔잔한 귀여운 감동적인 긴장되는 …" at bounding box center [35, 192] width 27 height 287
click at [33, 156] on button "반전" at bounding box center [28, 156] width 12 height 12
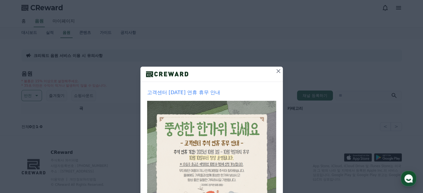
drag, startPoint x: 274, startPoint y: 72, endPoint x: 266, endPoint y: 73, distance: 8.9
click at [275, 72] on icon at bounding box center [278, 71] width 7 height 7
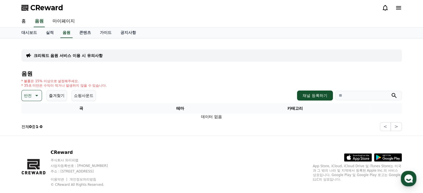
click at [36, 96] on icon at bounding box center [36, 95] width 7 height 7
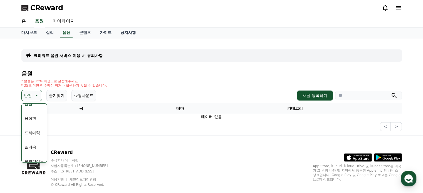
scroll to position [111, 0]
click at [32, 128] on button "드라마틱" at bounding box center [32, 129] width 20 height 12
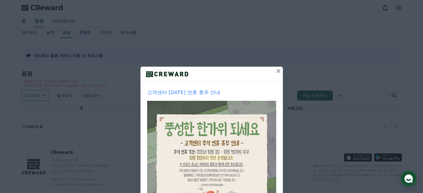
click at [277, 73] on icon at bounding box center [278, 71] width 7 height 7
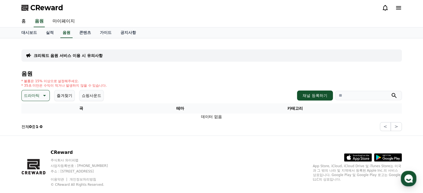
click at [41, 101] on div "음원 * 볼륨은 15% 이상으로 설정해주세요. * 35초 미만은 수익이 적거나 발생하지 않을 수 있습니다. 드라마틱 즐겨찾기 쇼핑사운드 채널 …" at bounding box center [211, 101] width 380 height 61
click at [42, 96] on icon at bounding box center [44, 95] width 7 height 7
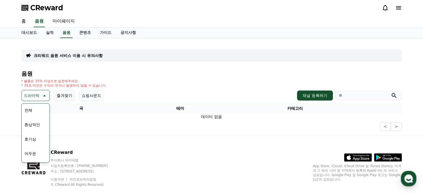
click at [26, 110] on button "전체" at bounding box center [28, 110] width 12 height 12
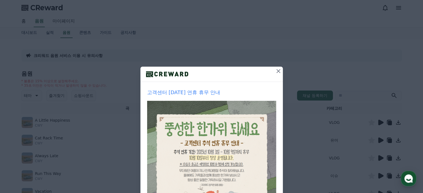
click at [275, 73] on icon at bounding box center [278, 71] width 7 height 7
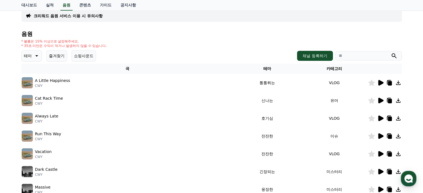
scroll to position [56, 0]
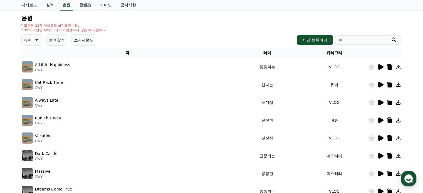
click at [380, 120] on icon at bounding box center [380, 121] width 5 height 6
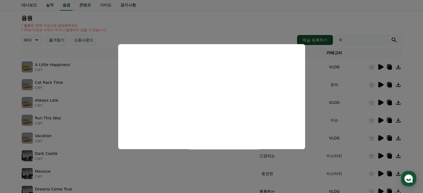
click at [190, 28] on button "close modal" at bounding box center [211, 96] width 423 height 193
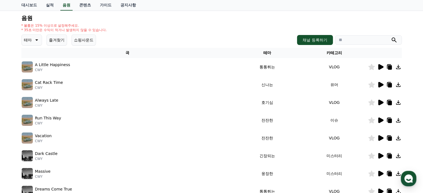
scroll to position [0, 0]
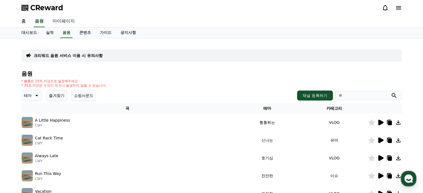
click at [61, 19] on link "마이페이지" at bounding box center [63, 22] width 31 height 12
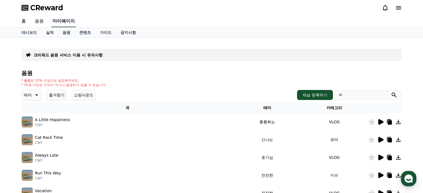
select select "**********"
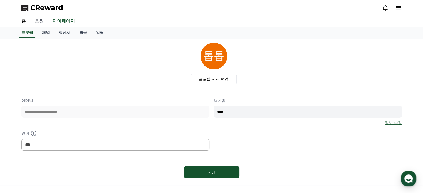
click at [38, 22] on link "음원" at bounding box center [39, 22] width 18 height 12
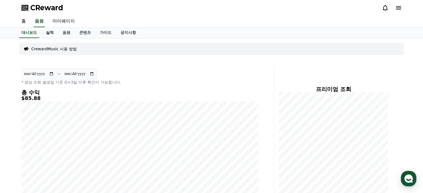
click at [50, 33] on link "실적" at bounding box center [49, 33] width 17 height 11
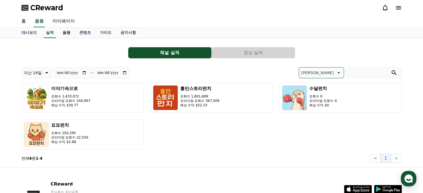
click at [68, 34] on link "음원" at bounding box center [66, 33] width 17 height 11
